Goal: Task Accomplishment & Management: Manage account settings

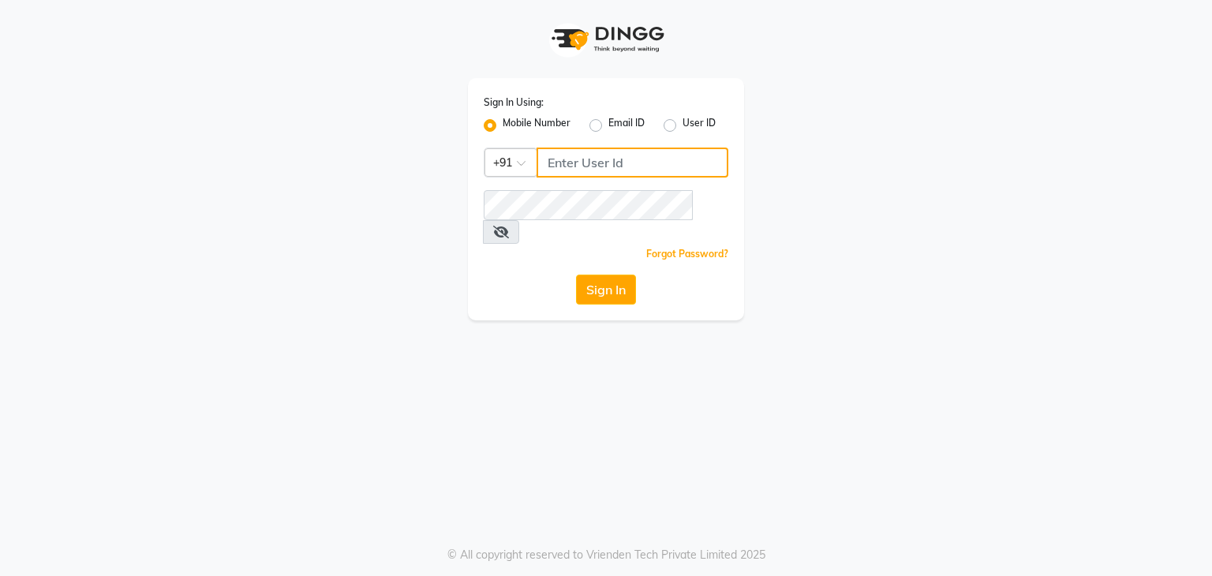
type input "9911685252"
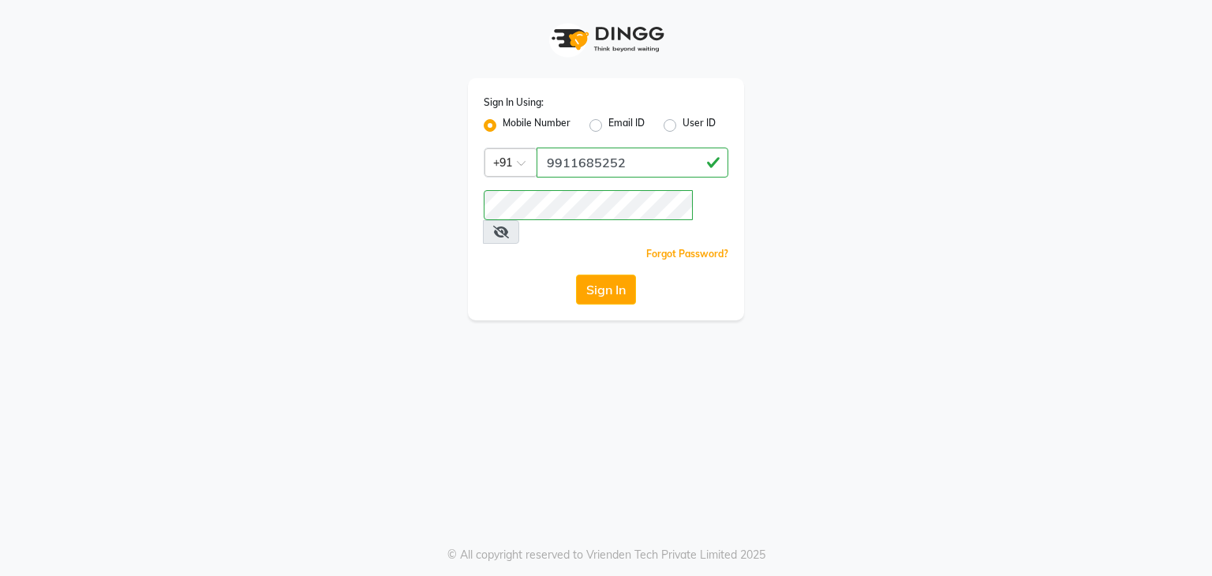
click at [607, 275] on button "Sign In" at bounding box center [606, 290] width 60 height 30
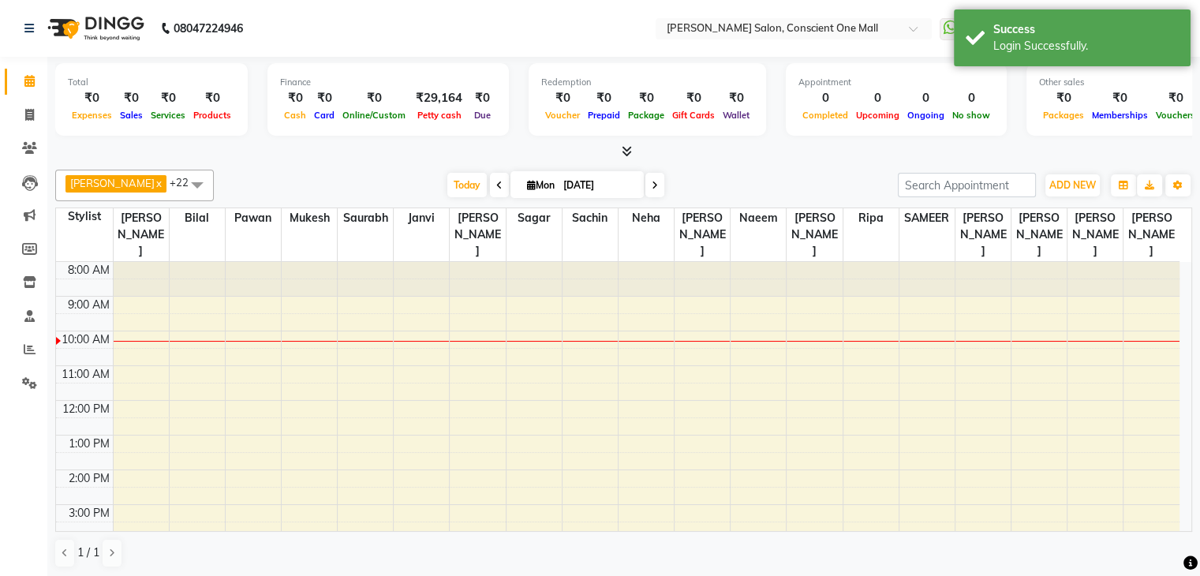
click at [626, 152] on icon at bounding box center [627, 151] width 10 height 12
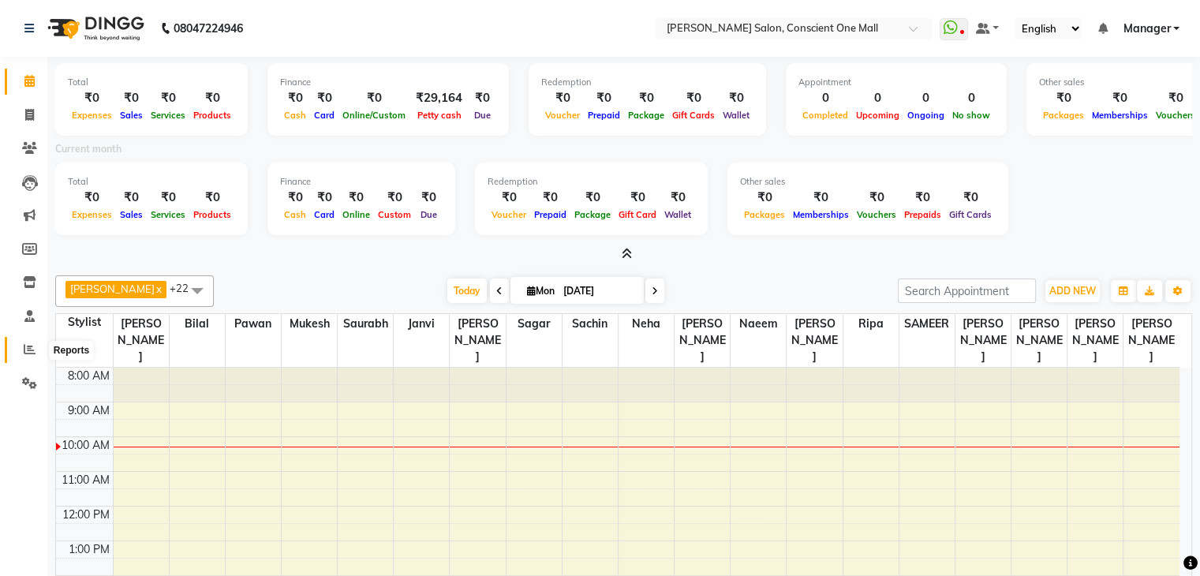
click at [29, 349] on icon at bounding box center [30, 349] width 12 height 12
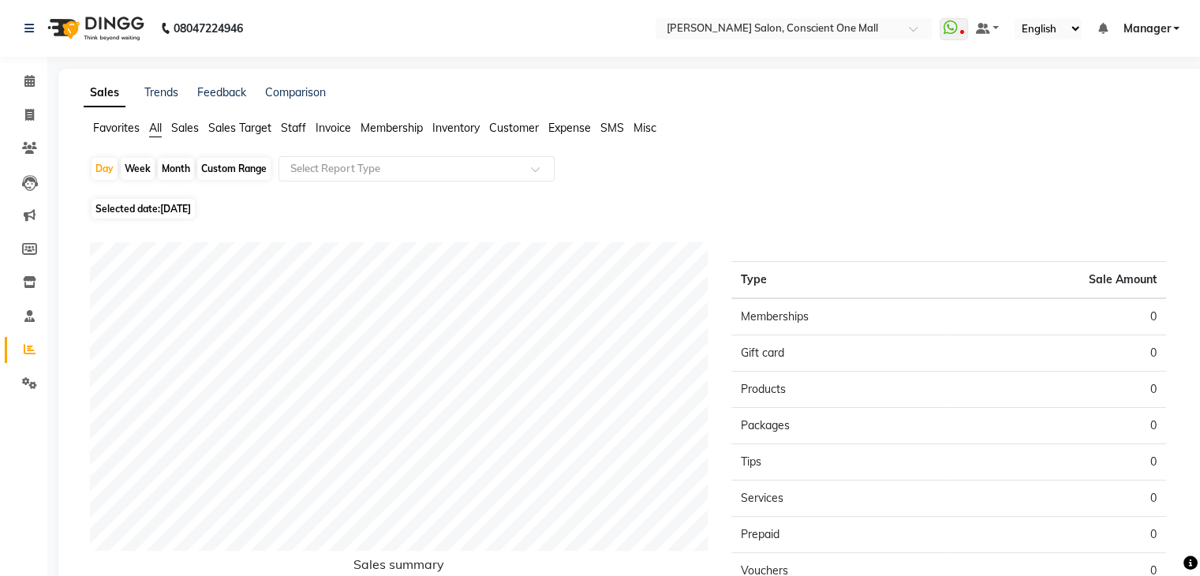
click at [189, 125] on span "Sales" at bounding box center [185, 128] width 28 height 14
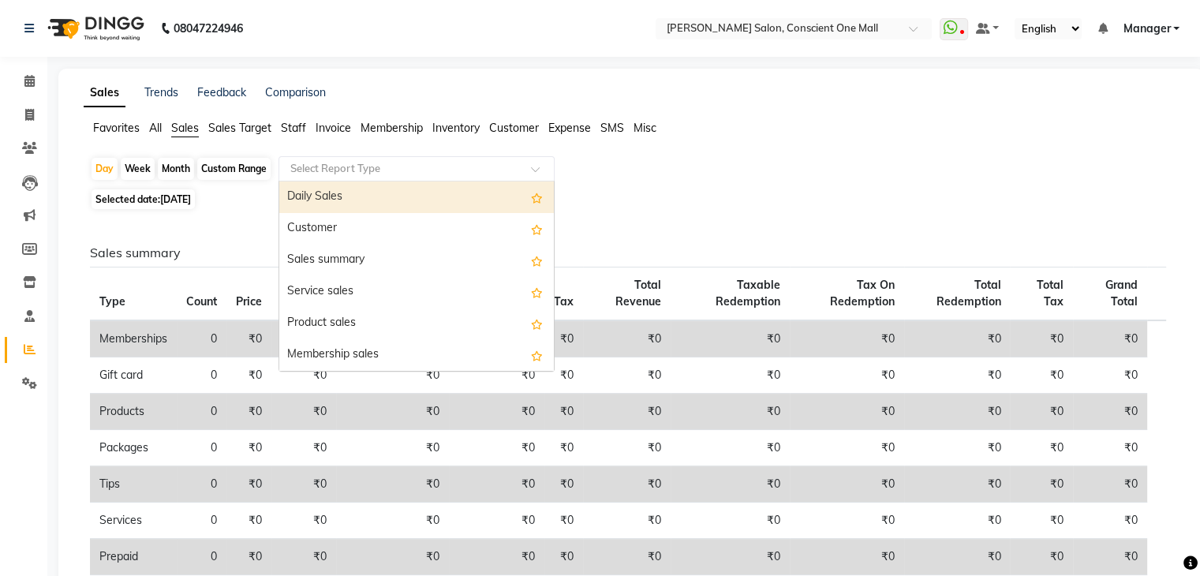
click at [357, 170] on input "text" at bounding box center [400, 169] width 227 height 16
click at [350, 194] on div "Daily Sales" at bounding box center [416, 197] width 275 height 32
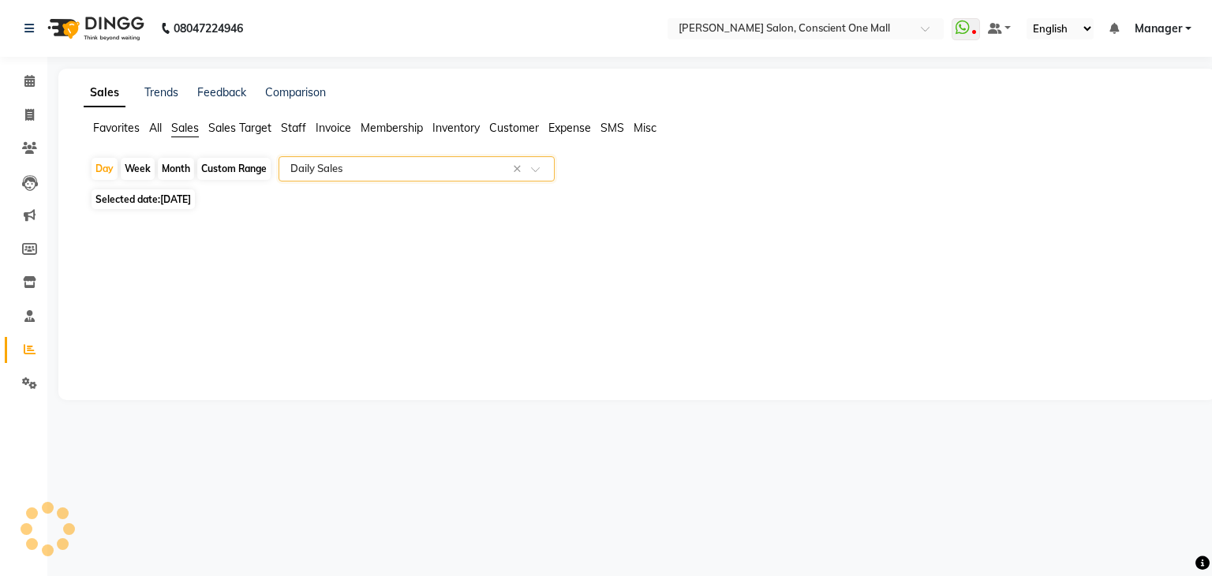
select select "csv"
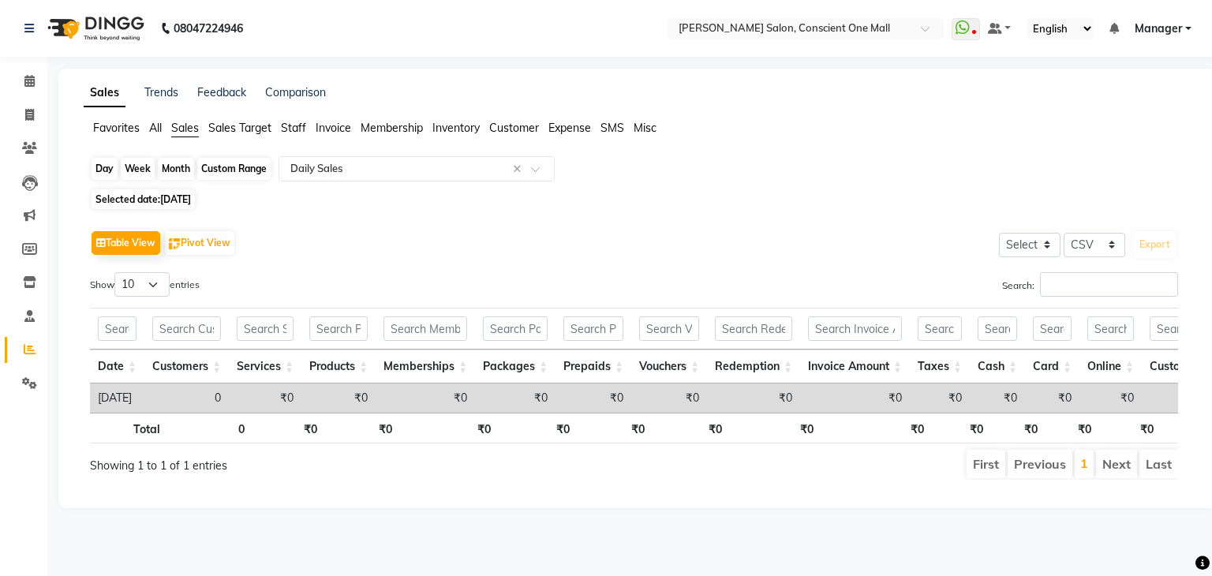
click at [106, 167] on div "Day" at bounding box center [105, 169] width 26 height 22
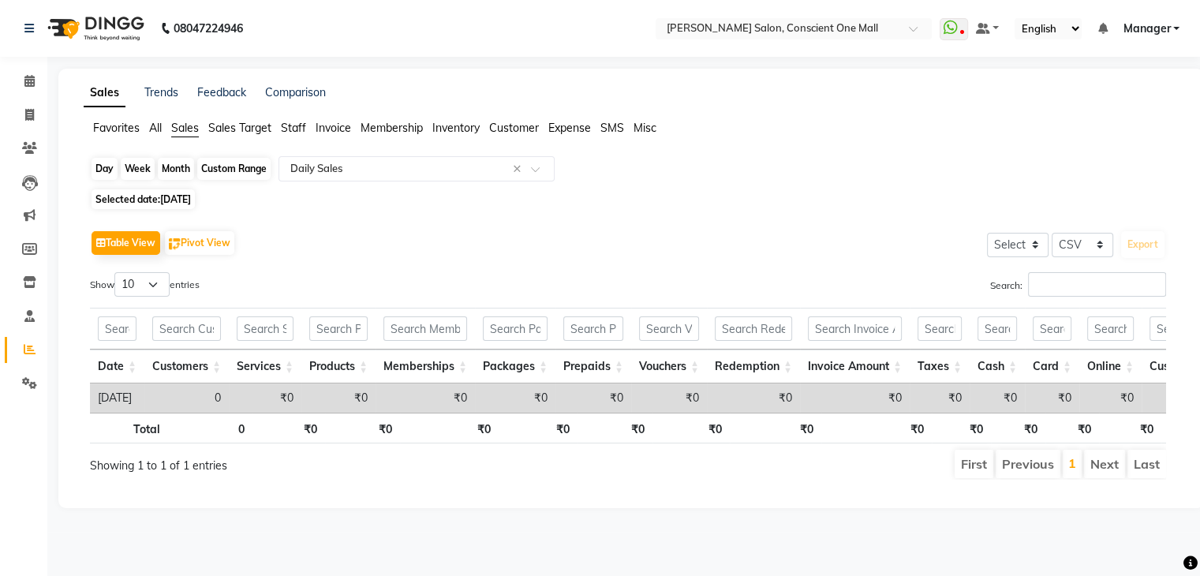
select select "9"
select select "2025"
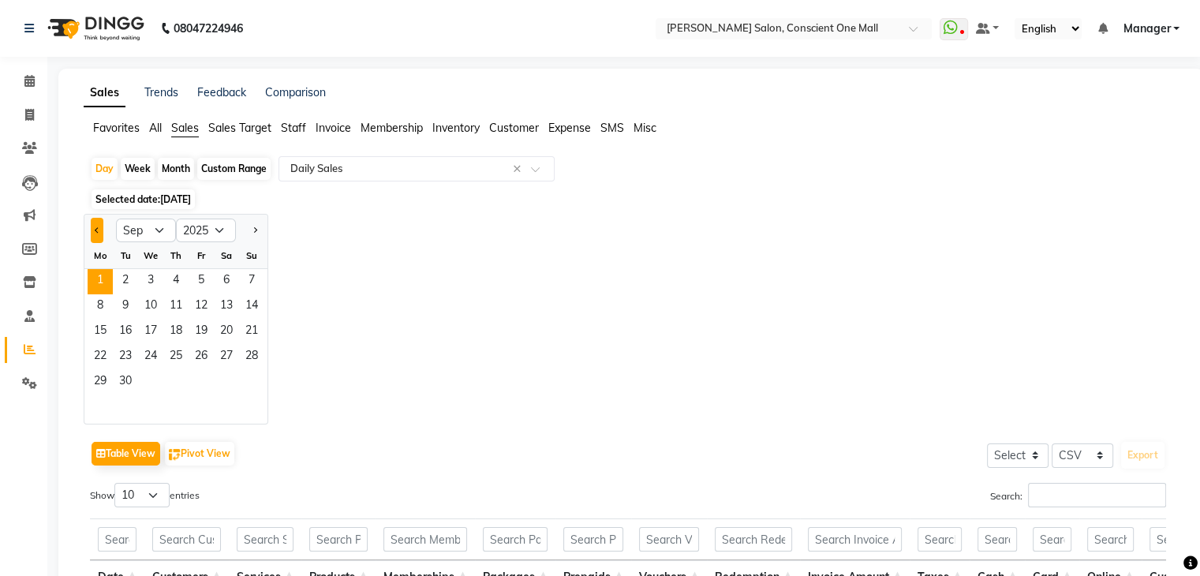
click at [99, 227] on button "Previous month" at bounding box center [97, 230] width 13 height 25
select select "8"
click at [254, 379] on span "31" at bounding box center [251, 382] width 25 height 25
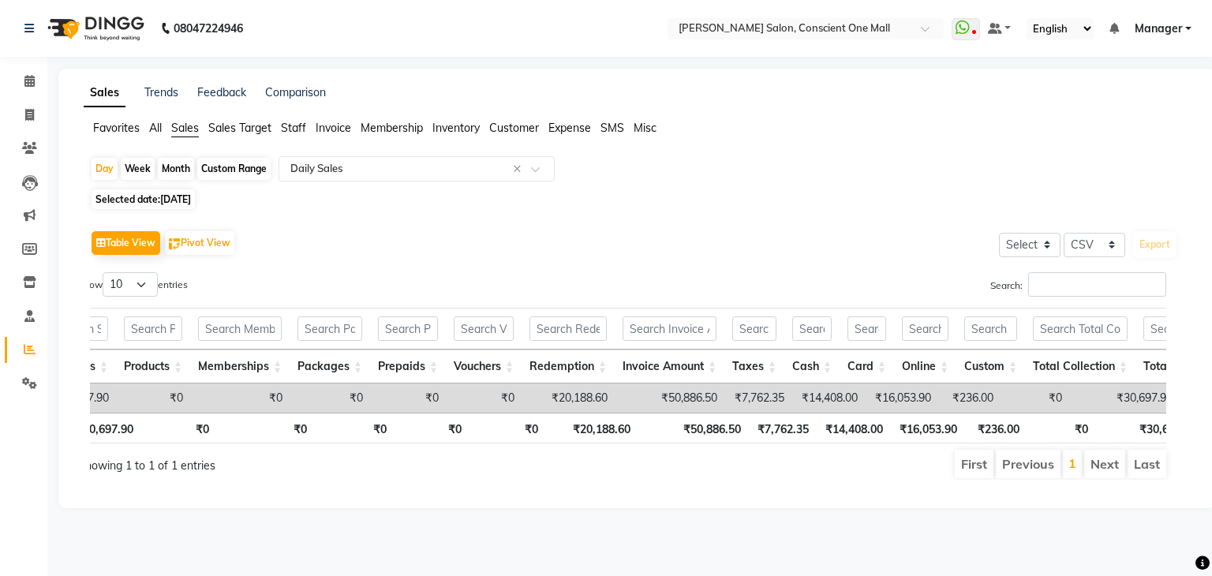
scroll to position [0, 189]
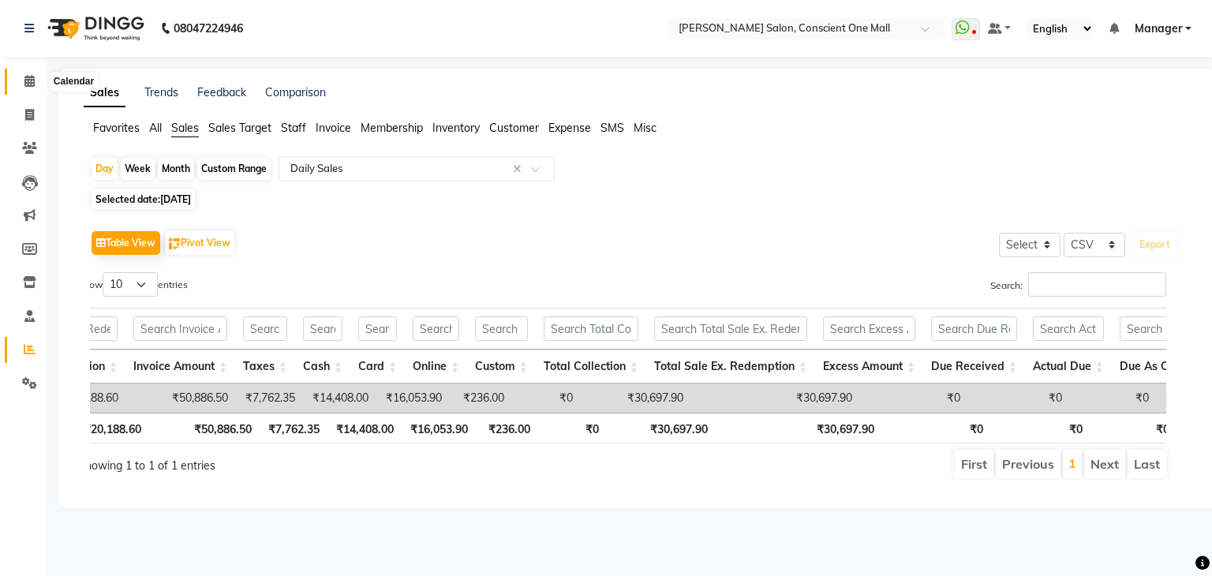
click at [28, 80] on icon at bounding box center [29, 81] width 10 height 12
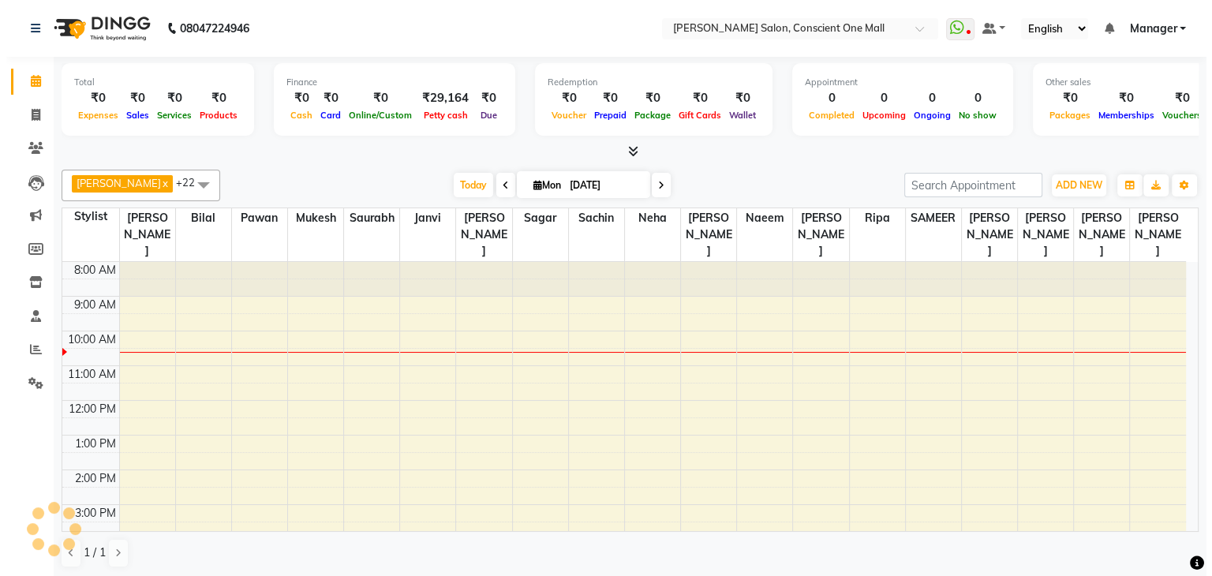
scroll to position [69, 0]
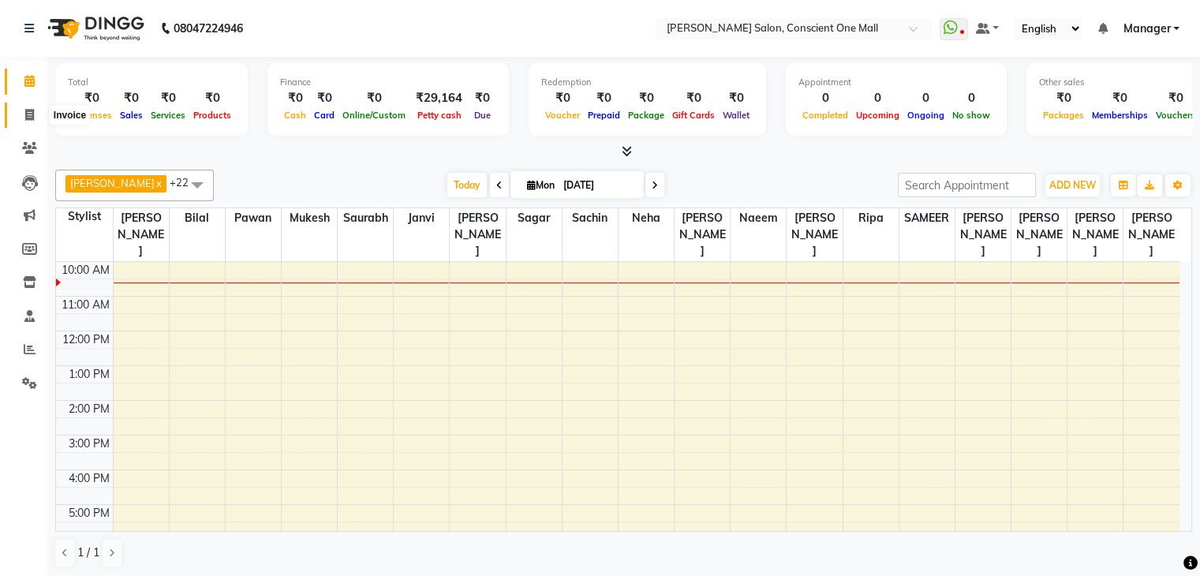
click at [28, 111] on icon at bounding box center [29, 115] width 9 height 12
select select "service"
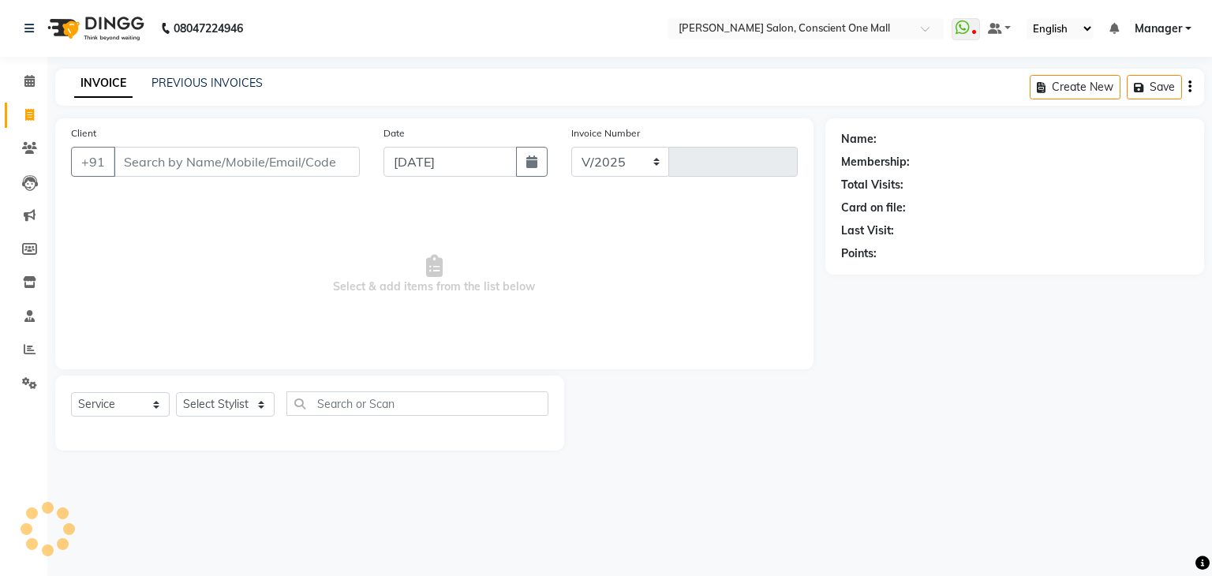
select select "7575"
type input "2139"
click at [196, 85] on link "PREVIOUS INVOICES" at bounding box center [206, 83] width 111 height 14
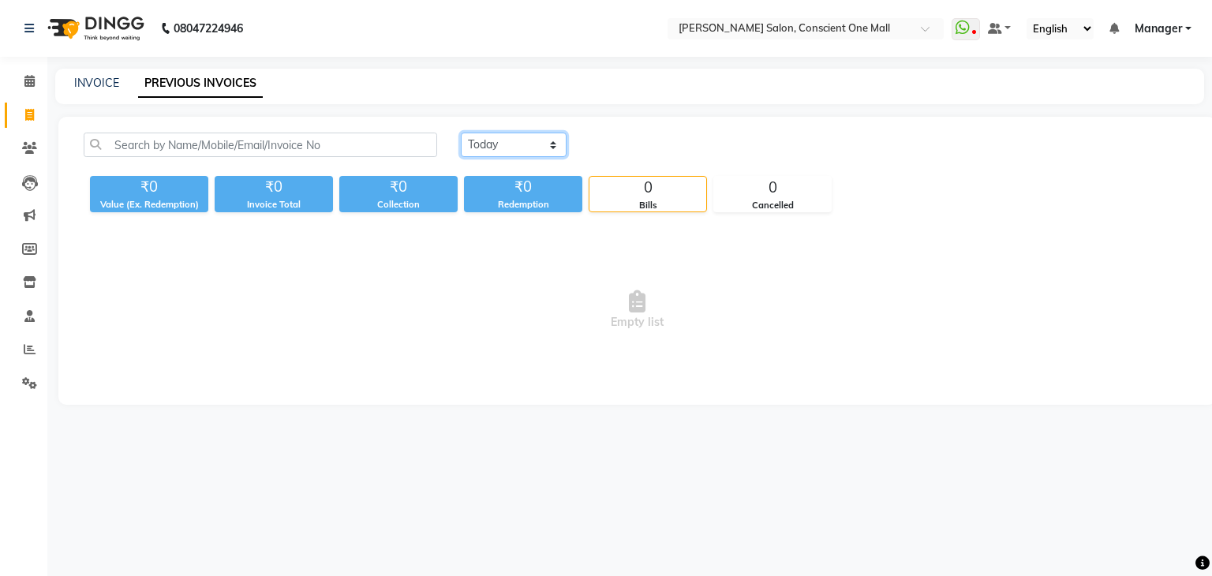
click at [489, 145] on select "[DATE] [DATE] Custom Range" at bounding box center [514, 145] width 106 height 24
select select "[DATE]"
click at [461, 133] on select "[DATE] [DATE] Custom Range" at bounding box center [514, 145] width 106 height 24
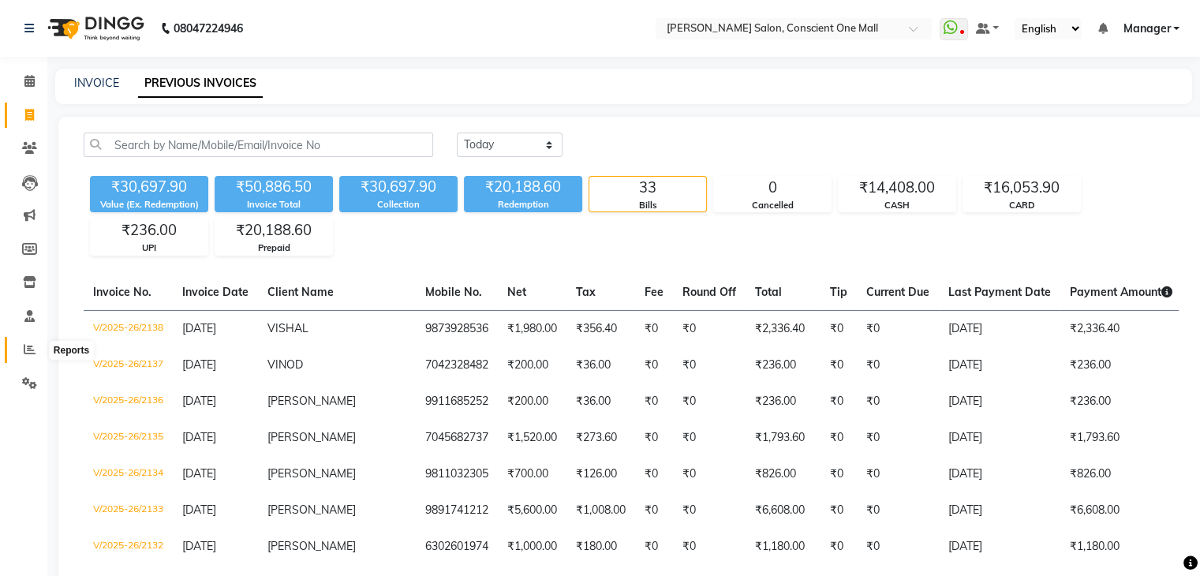
click at [31, 347] on icon at bounding box center [30, 349] width 12 height 12
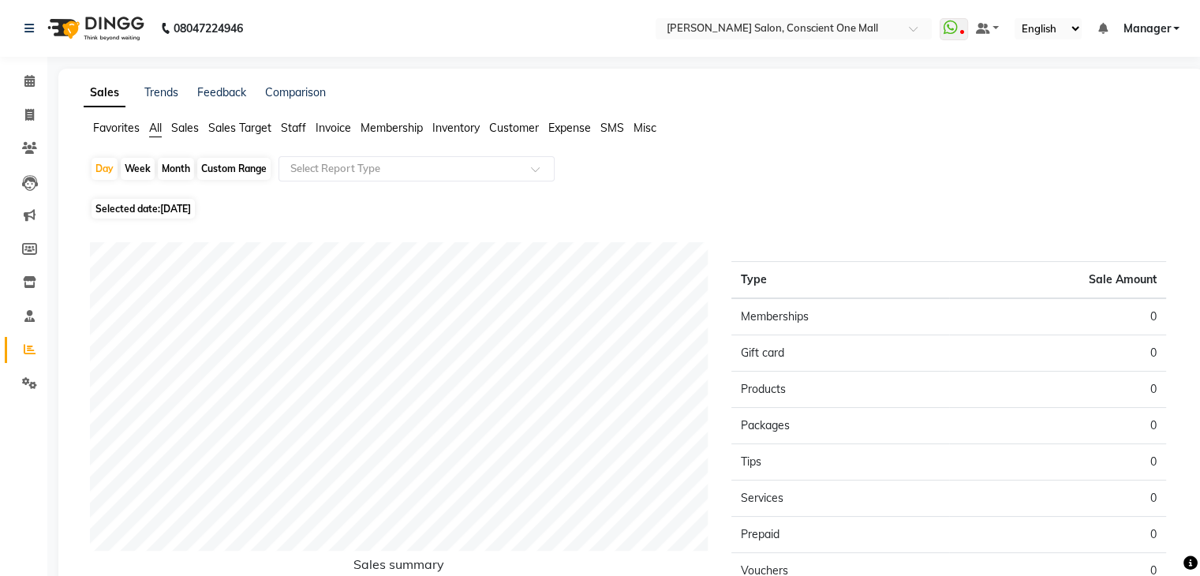
click at [183, 127] on span "Sales" at bounding box center [185, 128] width 28 height 14
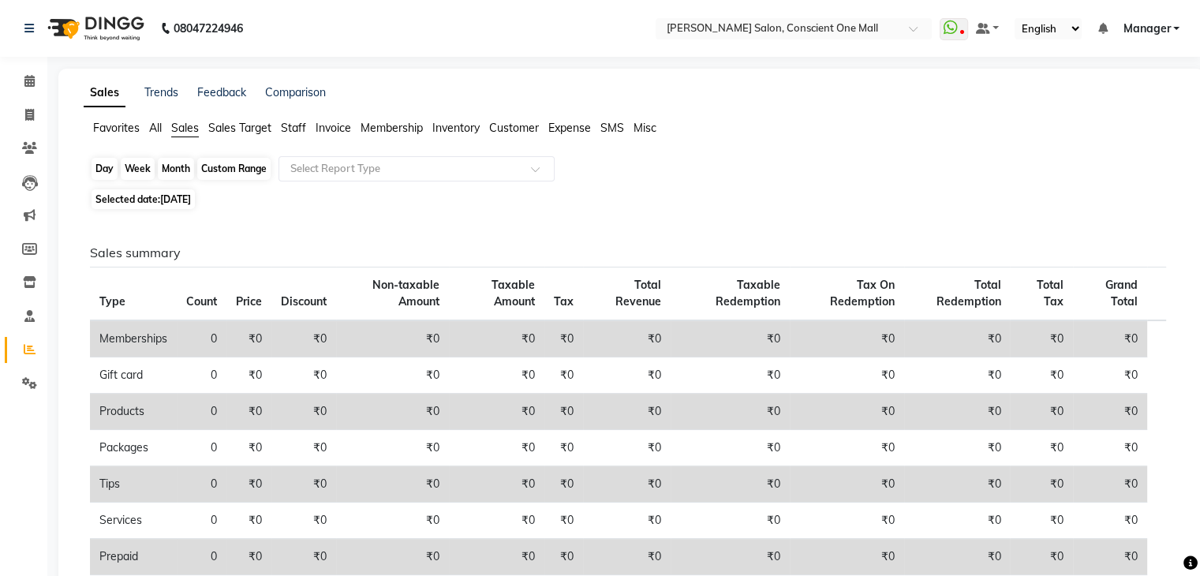
click at [99, 168] on div "Day" at bounding box center [105, 169] width 26 height 22
select select "9"
select select "2025"
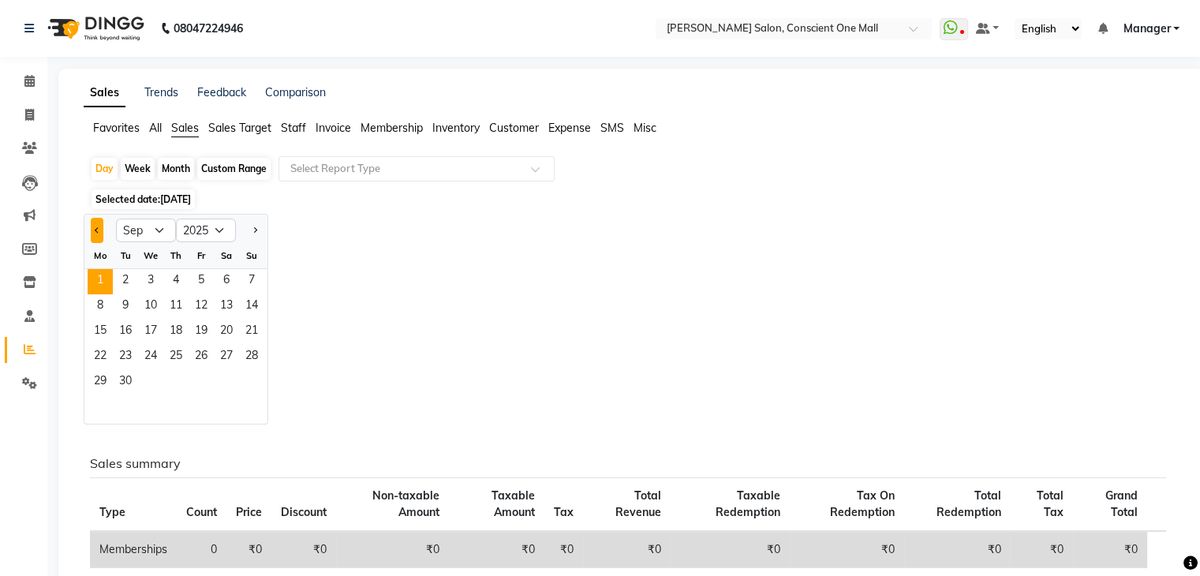
click at [93, 226] on button "Previous month" at bounding box center [97, 230] width 13 height 25
select select "8"
click at [243, 385] on span "31" at bounding box center [251, 382] width 25 height 25
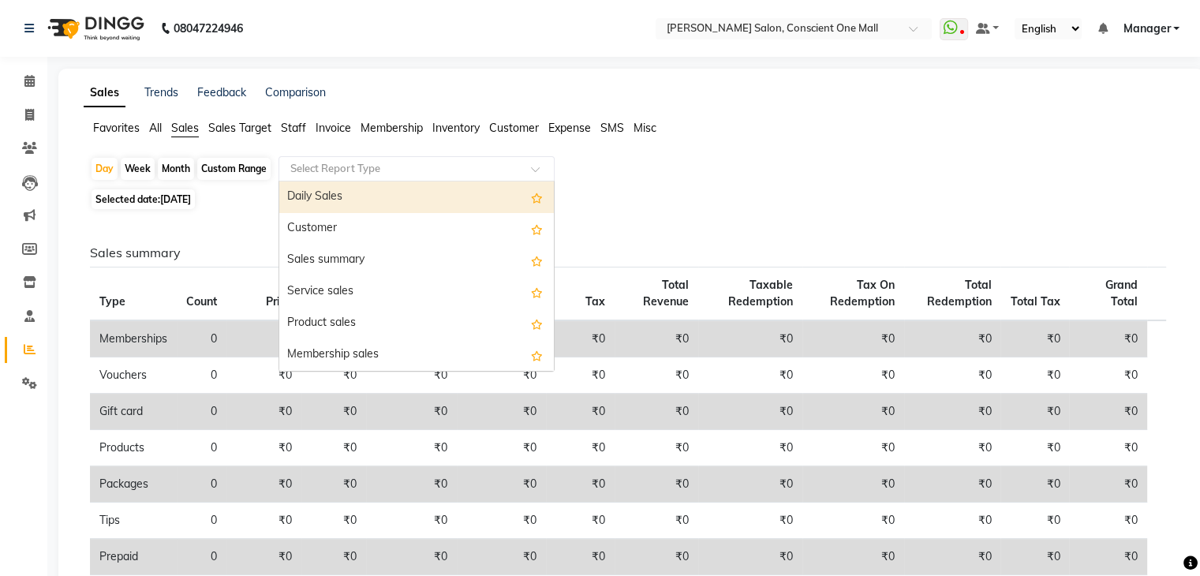
click at [398, 171] on input "text" at bounding box center [400, 169] width 227 height 16
click at [393, 197] on div "Daily Sales" at bounding box center [416, 197] width 275 height 32
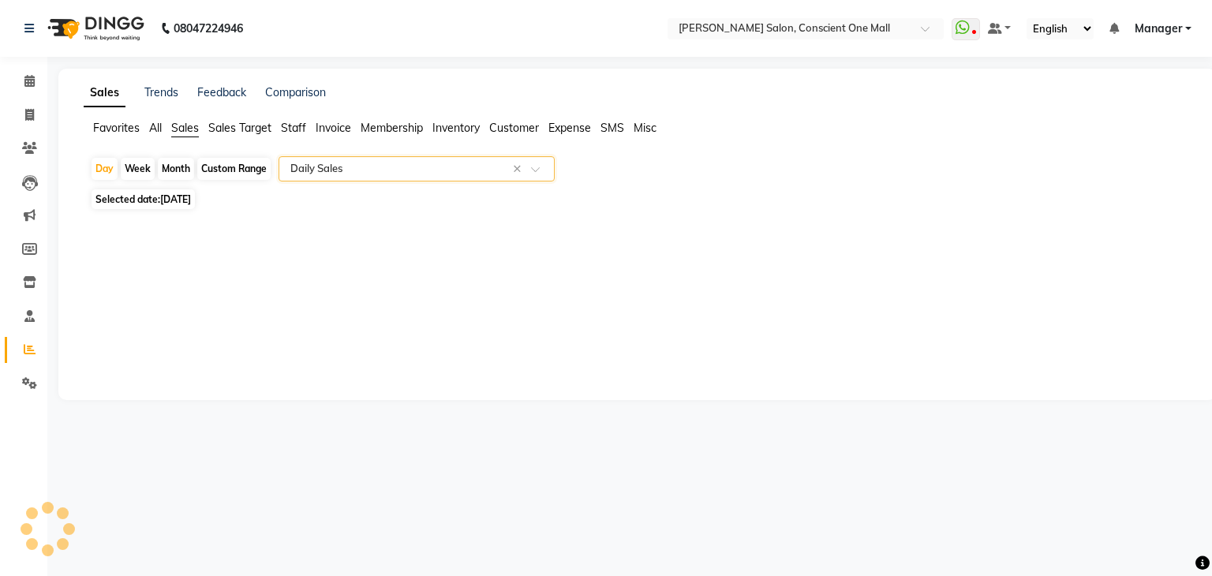
select select "csv"
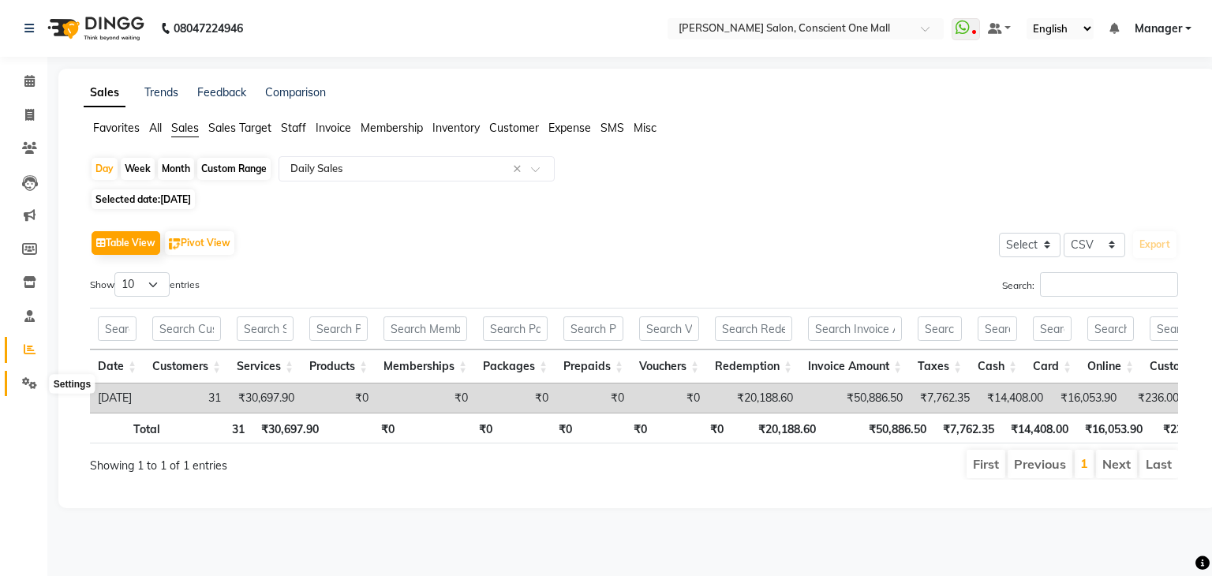
click at [27, 382] on icon at bounding box center [29, 383] width 15 height 12
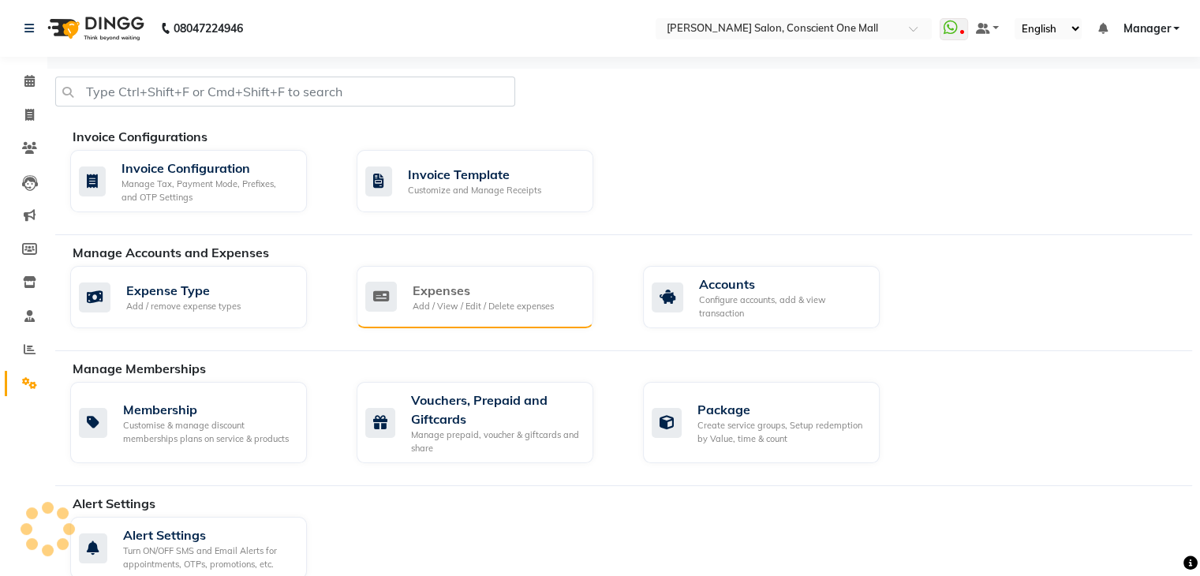
click at [461, 312] on div "Add / View / Edit / Delete expenses" at bounding box center [483, 306] width 141 height 13
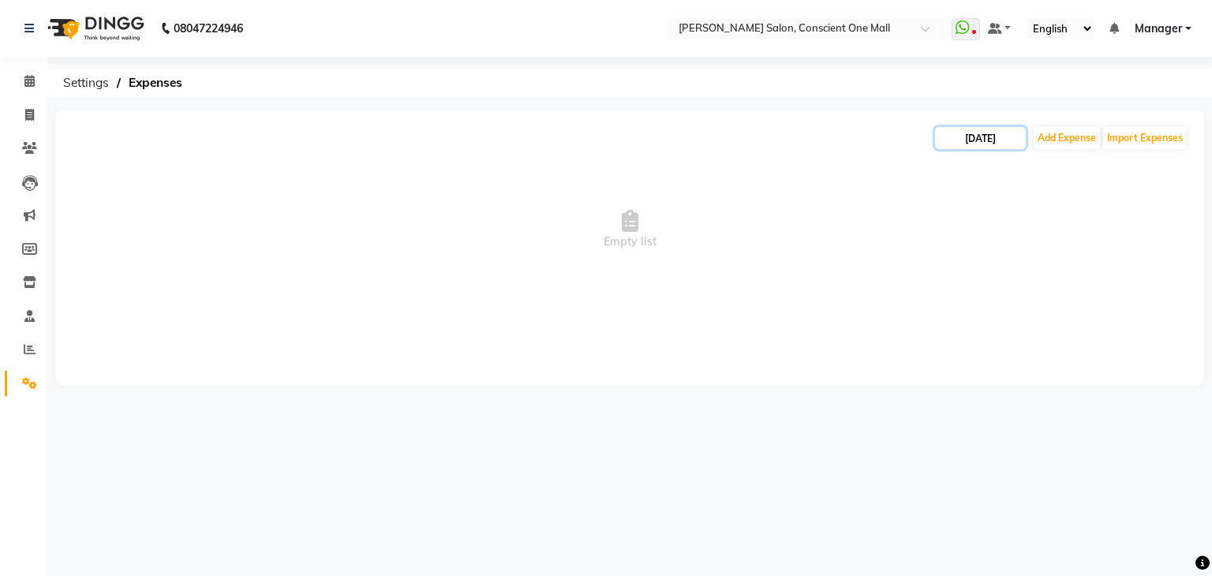
click at [998, 144] on input "[DATE]" at bounding box center [980, 138] width 91 height 22
select select "9"
select select "2025"
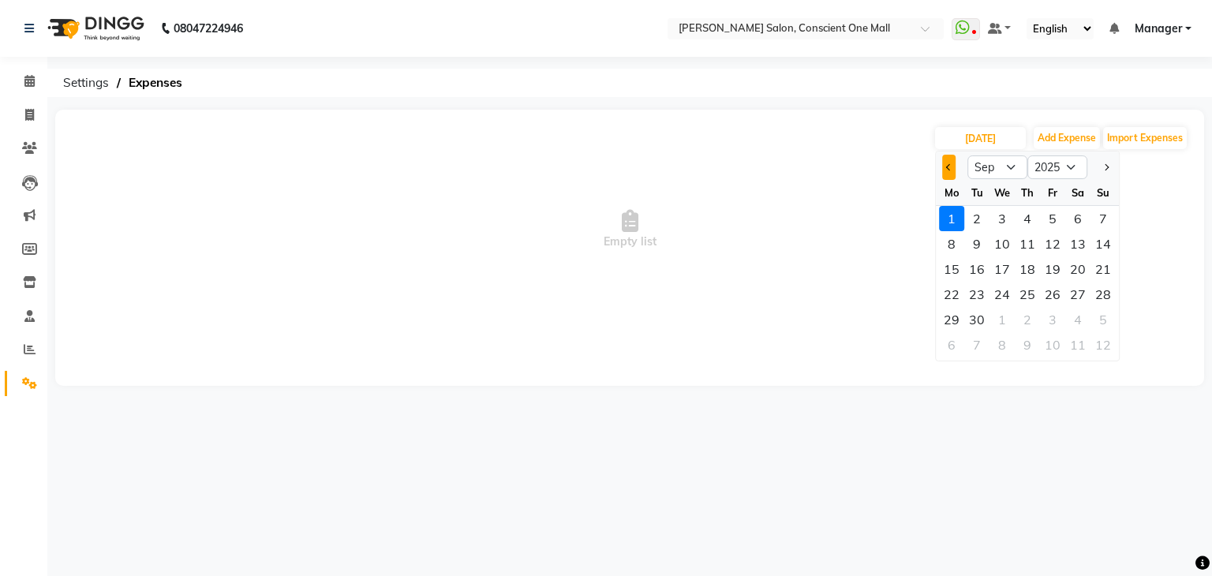
click at [947, 165] on span "Previous month" at bounding box center [949, 167] width 6 height 6
select select "8"
click at [1103, 315] on div "31" at bounding box center [1102, 319] width 25 height 25
type input "[DATE]"
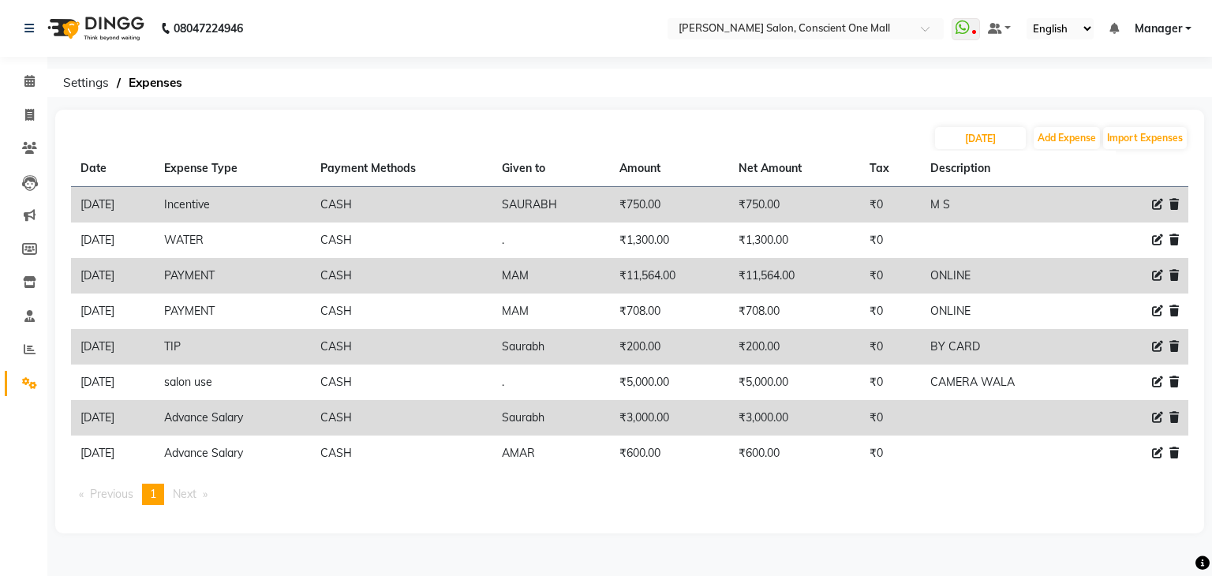
click at [1155, 203] on icon at bounding box center [1157, 204] width 11 height 11
select select "12177"
select select "1"
select select "6705"
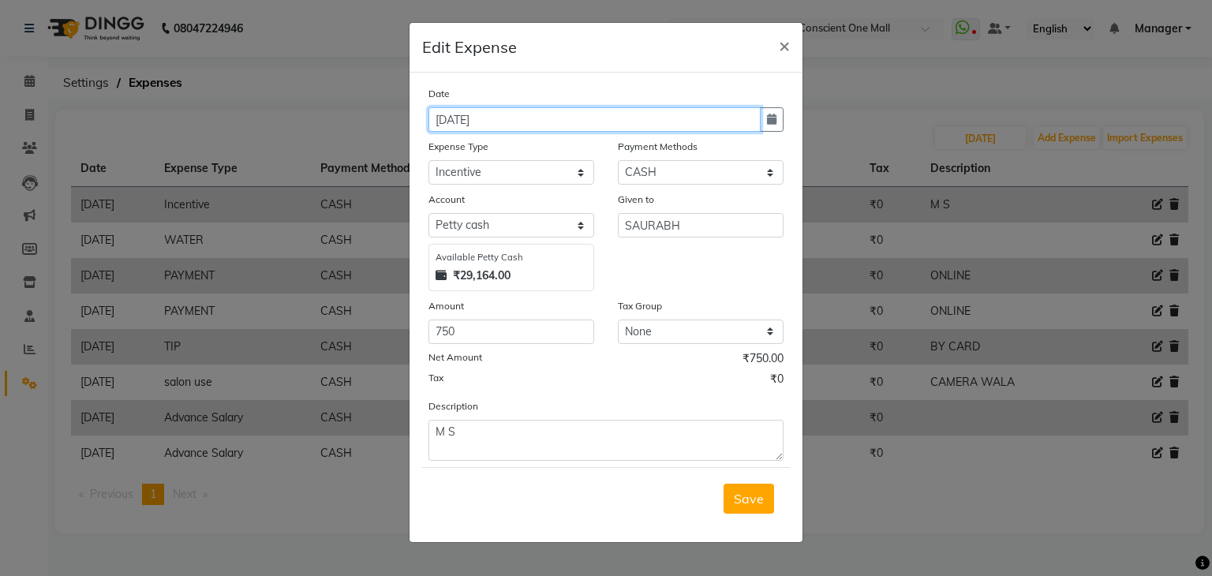
click at [445, 120] on input "[DATE]" at bounding box center [594, 119] width 332 height 24
click at [448, 120] on input "[DATE]" at bounding box center [594, 119] width 332 height 24
type input "[DATE]"
click at [748, 497] on span "Save" at bounding box center [749, 499] width 30 height 16
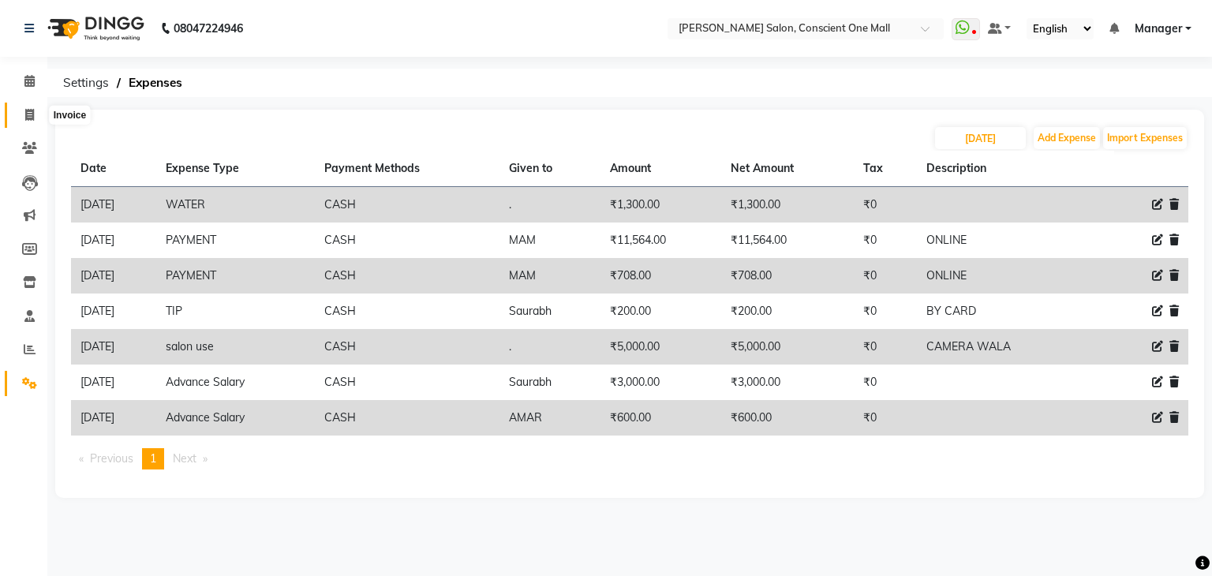
click at [28, 114] on icon at bounding box center [29, 115] width 9 height 12
select select "service"
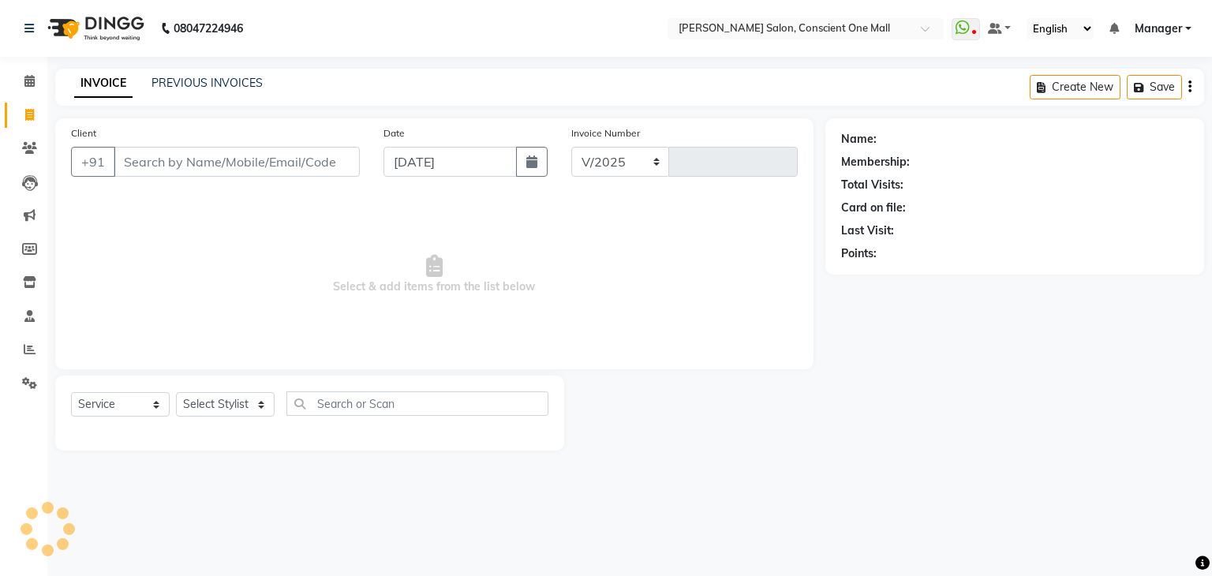
select select "7575"
type input "2139"
click at [155, 256] on span "Select & add items from the list below" at bounding box center [434, 275] width 727 height 158
